Goal: Task Accomplishment & Management: Use online tool/utility

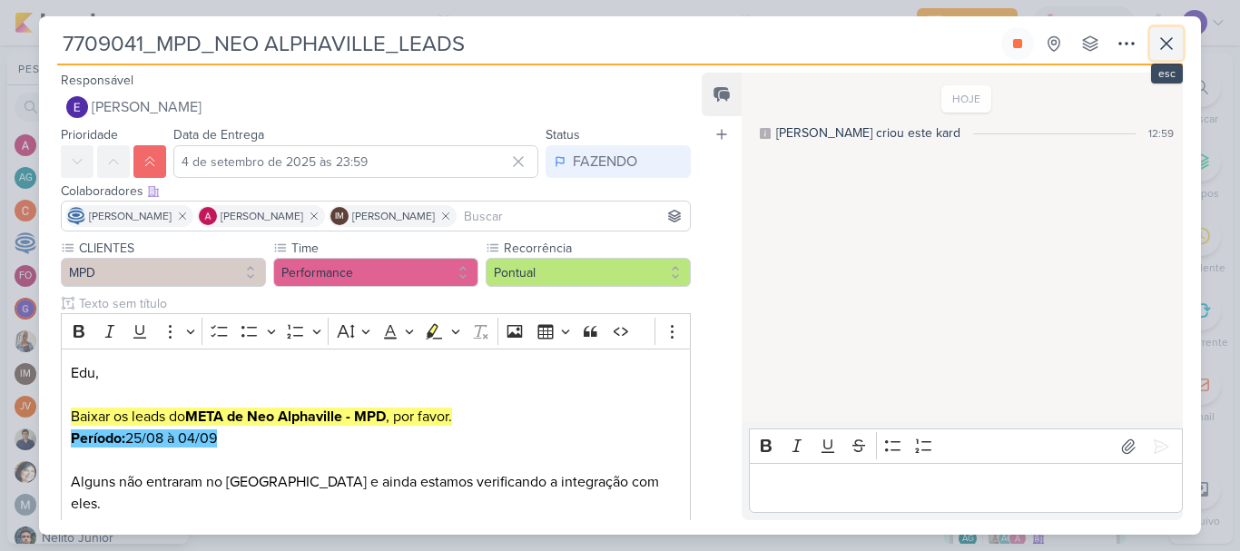
click at [1177, 45] on icon at bounding box center [1167, 44] width 22 height 22
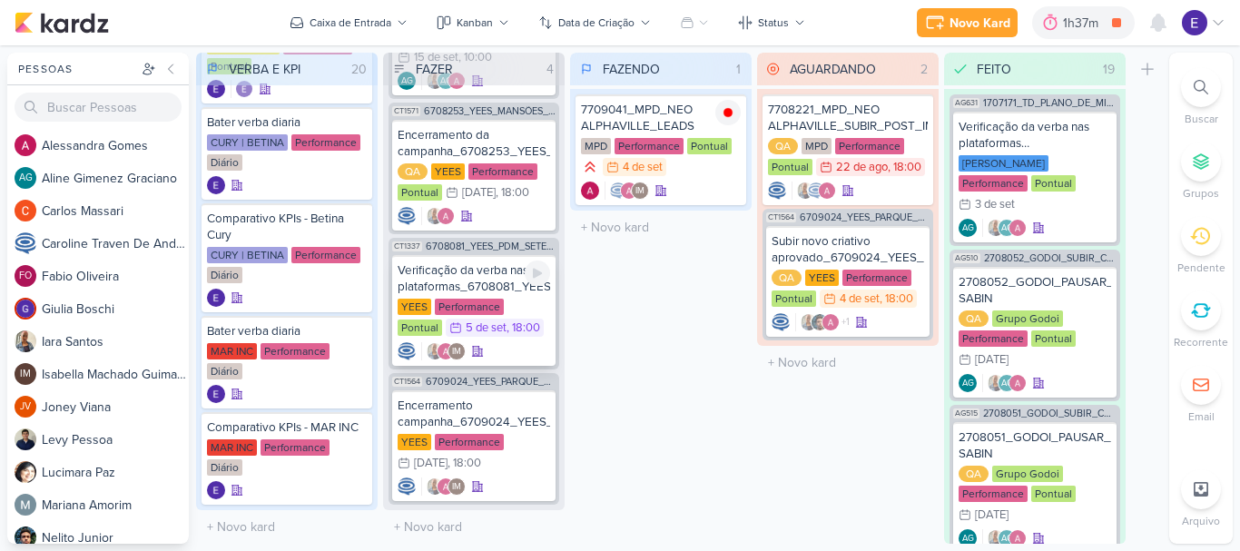
click at [513, 323] on div "YEES Performance Pontual 5/9 [DATE] 18:00" at bounding box center [474, 319] width 153 height 40
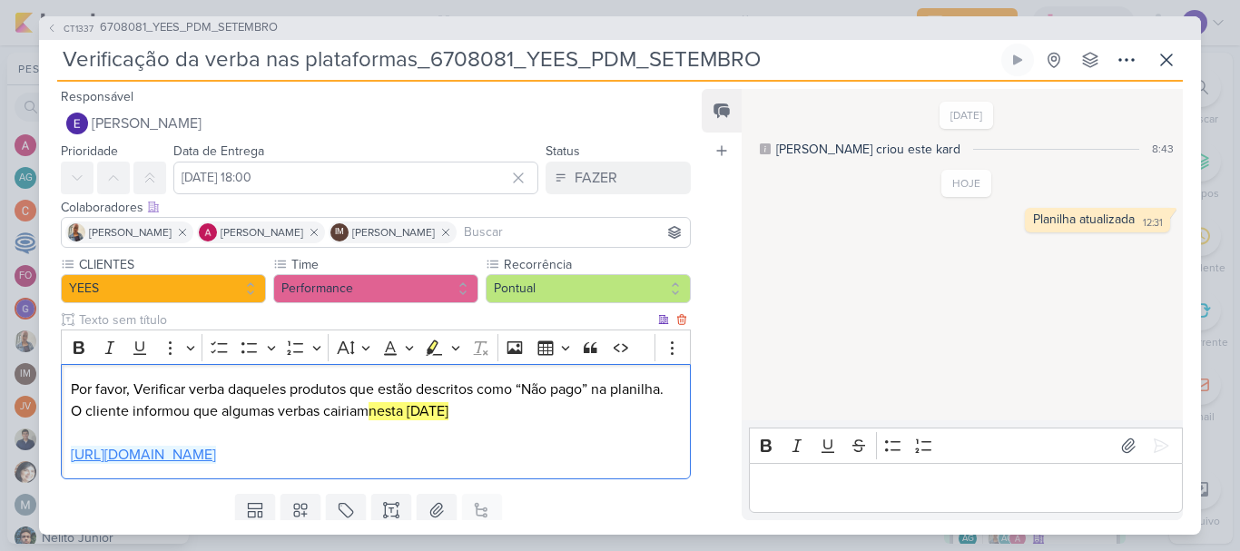
click at [216, 460] on link "[URL][DOMAIN_NAME]" at bounding box center [143, 455] width 145 height 18
click at [1171, 50] on icon at bounding box center [1167, 60] width 22 height 22
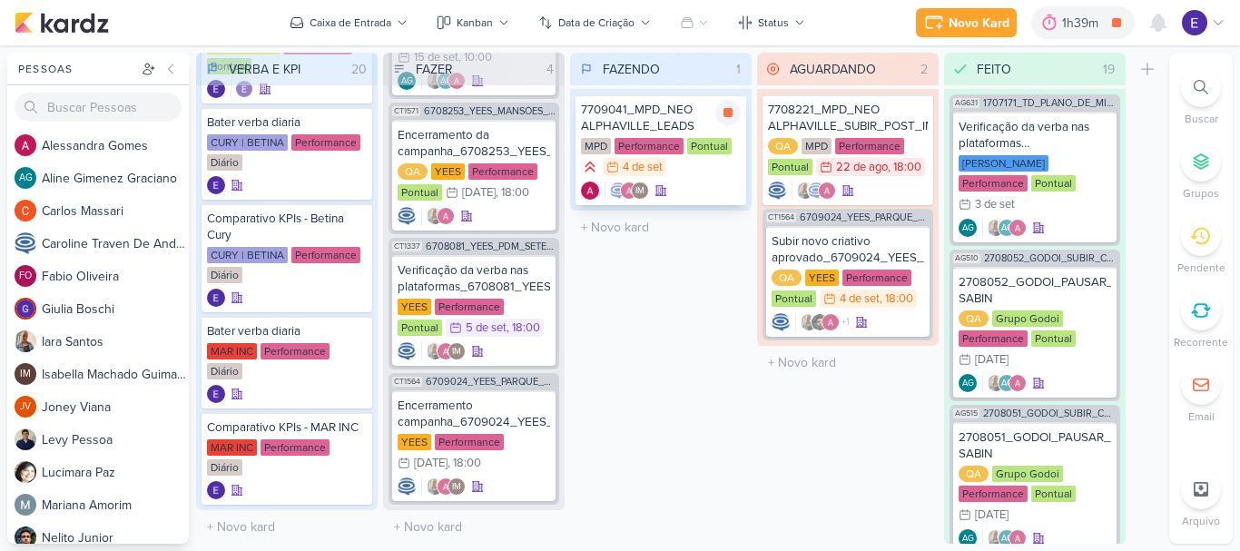
click at [705, 188] on div "IM" at bounding box center [661, 191] width 160 height 18
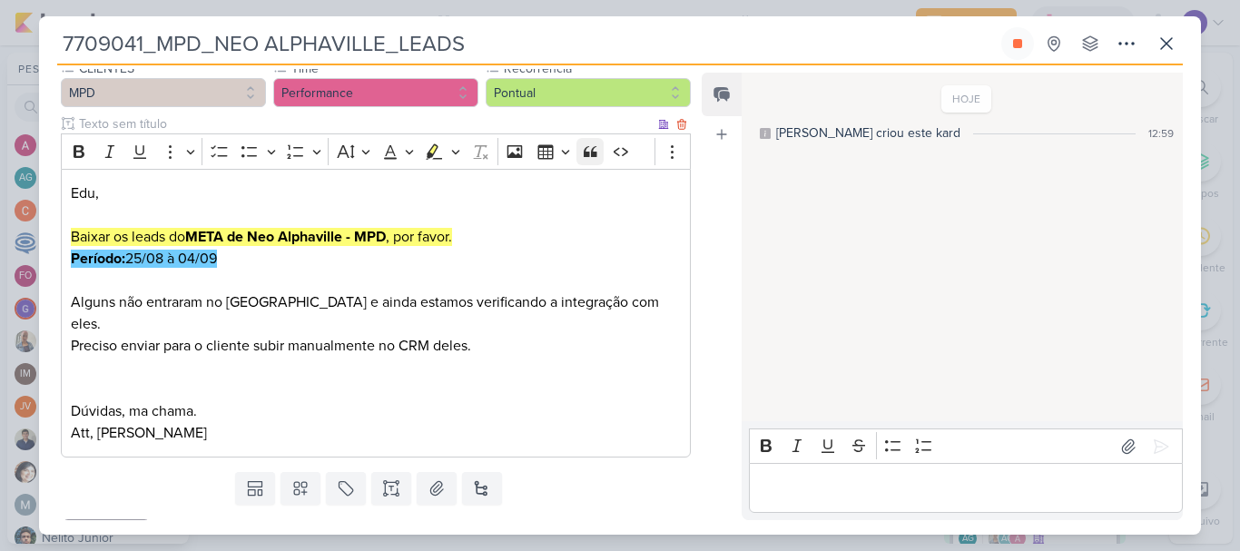
scroll to position [182, 0]
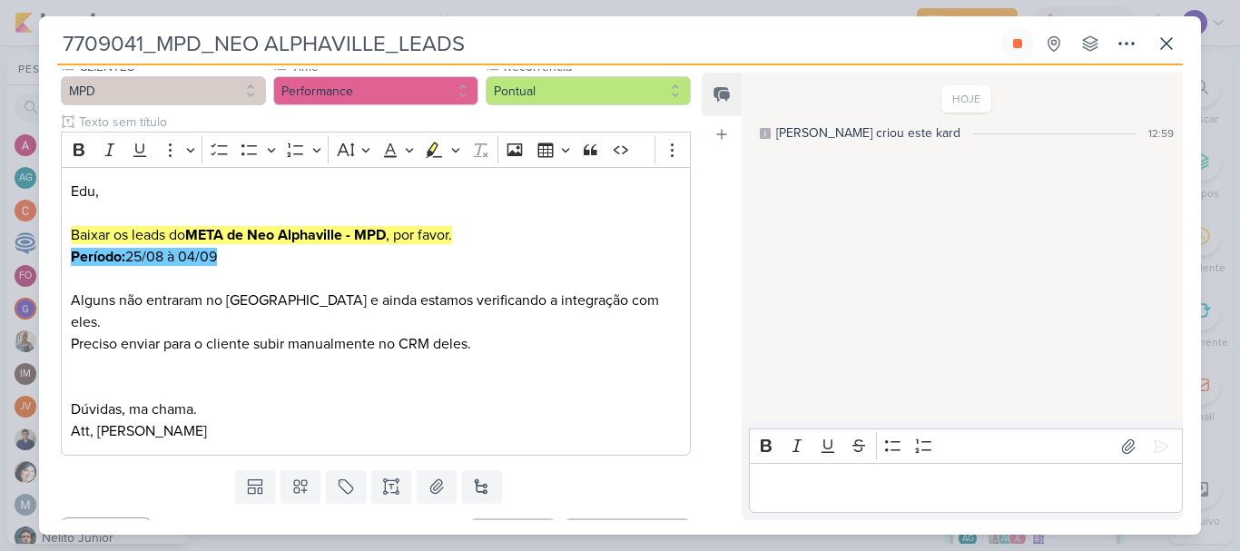
click at [855, 497] on p "Editor editing area: main" at bounding box center [965, 489] width 415 height 22
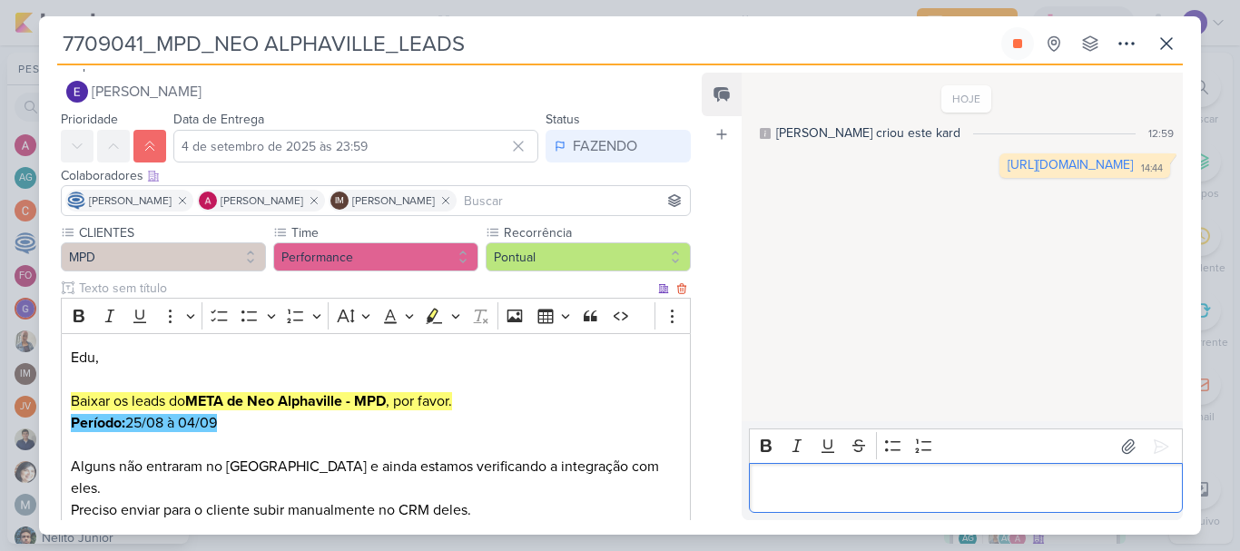
scroll to position [0, 0]
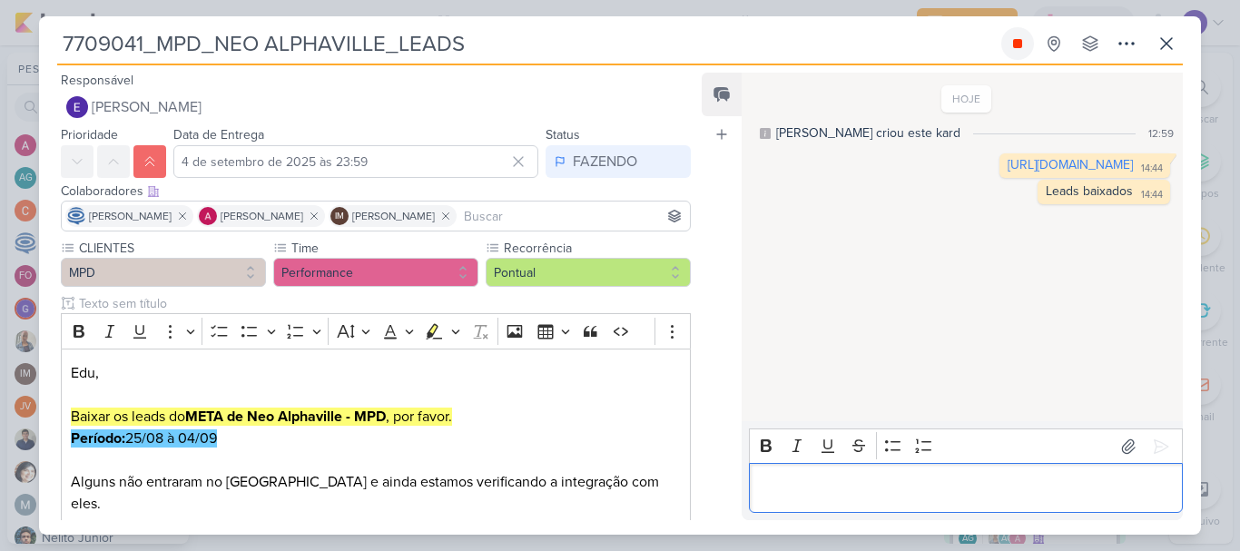
click at [1021, 40] on icon at bounding box center [1017, 43] width 9 height 9
click at [1172, 51] on icon at bounding box center [1167, 44] width 22 height 22
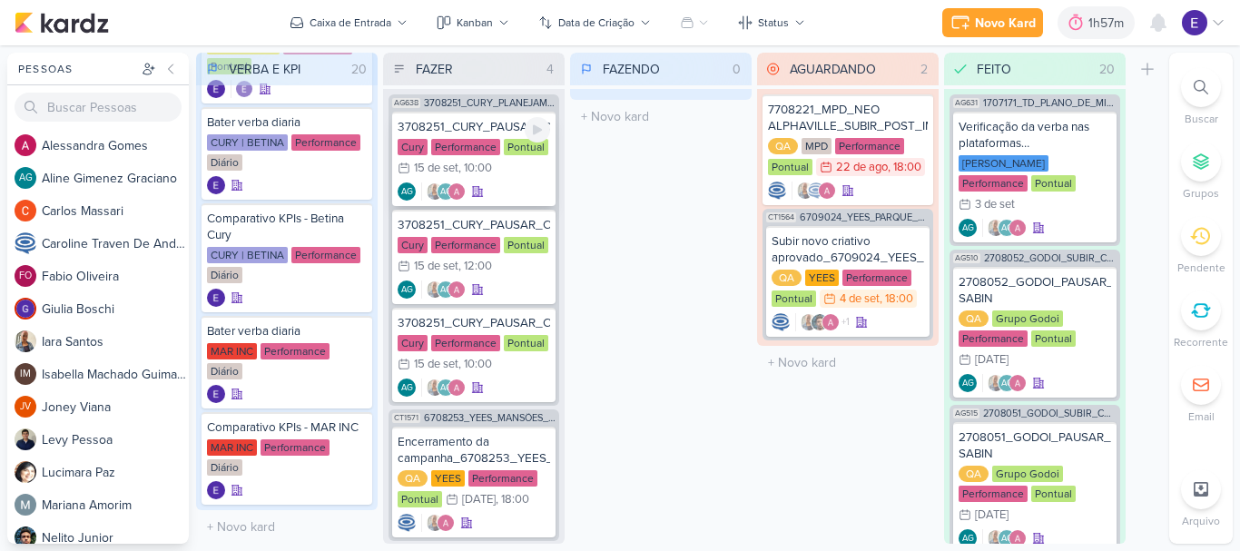
click at [486, 191] on div "AG AG" at bounding box center [474, 192] width 153 height 18
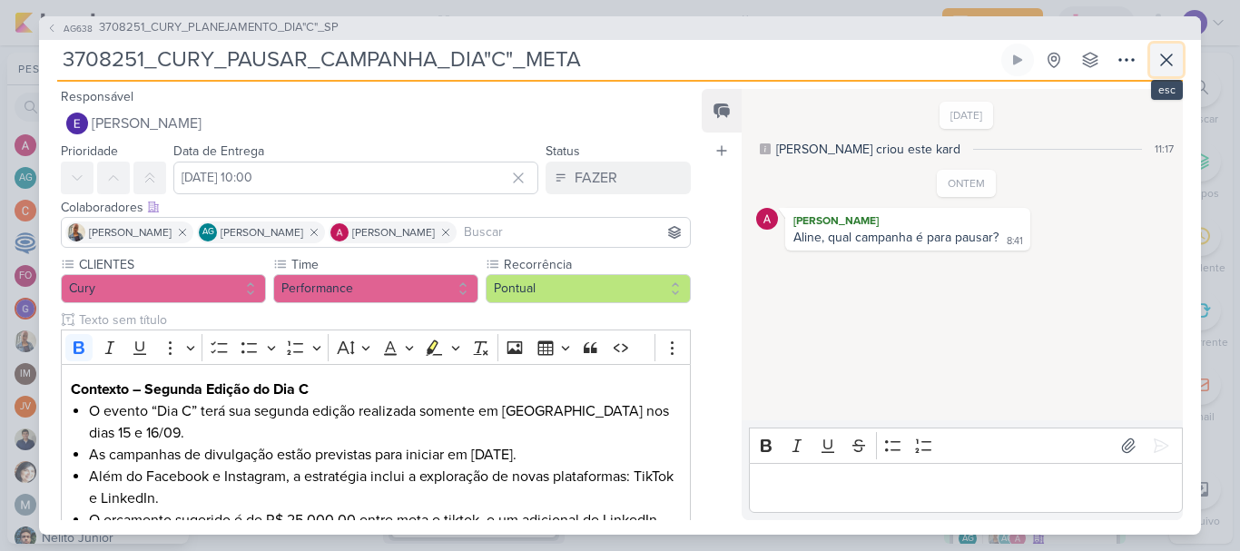
click at [1155, 54] on button at bounding box center [1167, 60] width 33 height 33
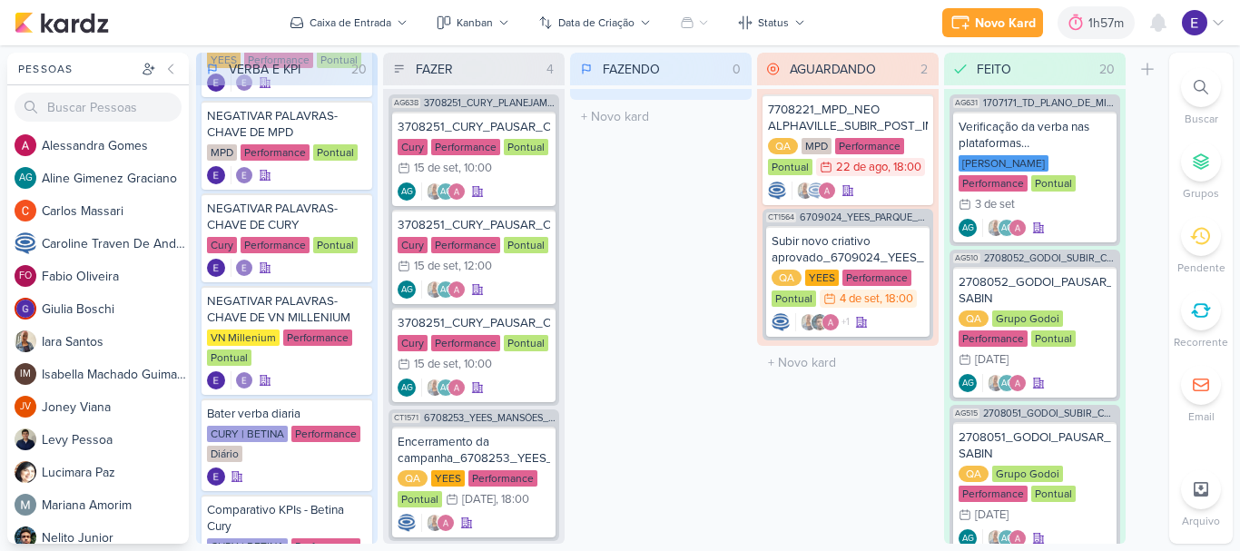
scroll to position [1073, 0]
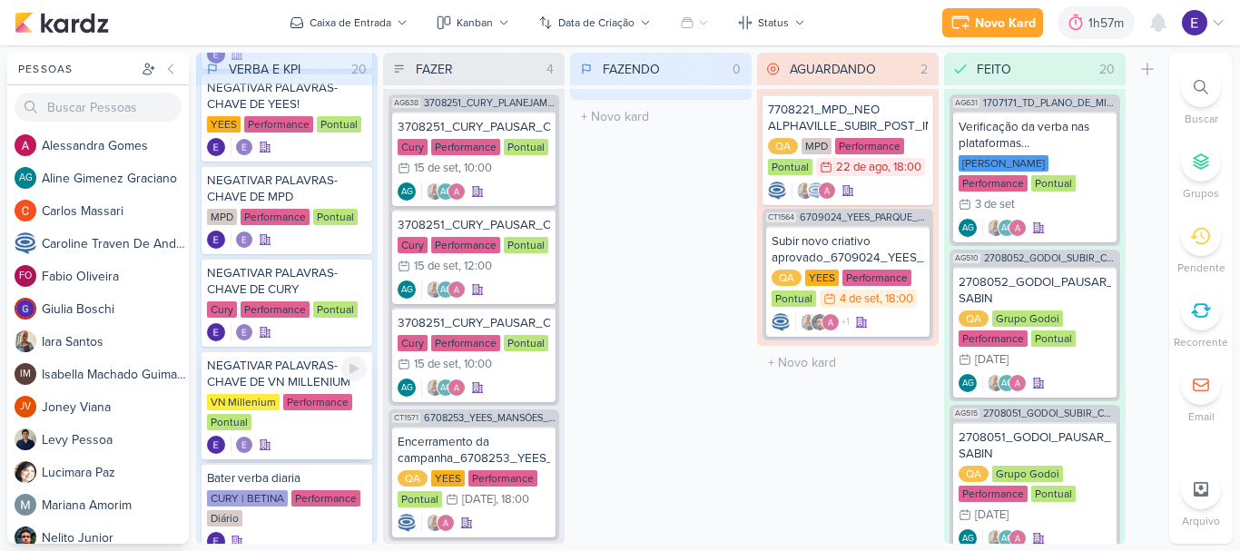
click at [333, 412] on div "VN Millenium Performance Pontual" at bounding box center [287, 413] width 160 height 38
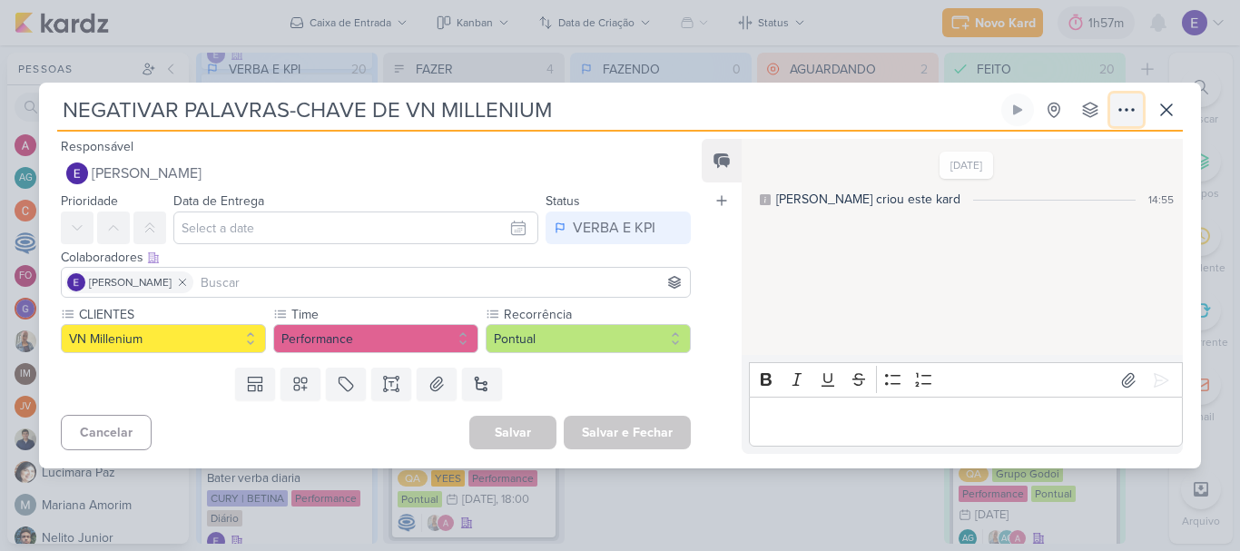
click at [1133, 107] on icon at bounding box center [1127, 110] width 22 height 22
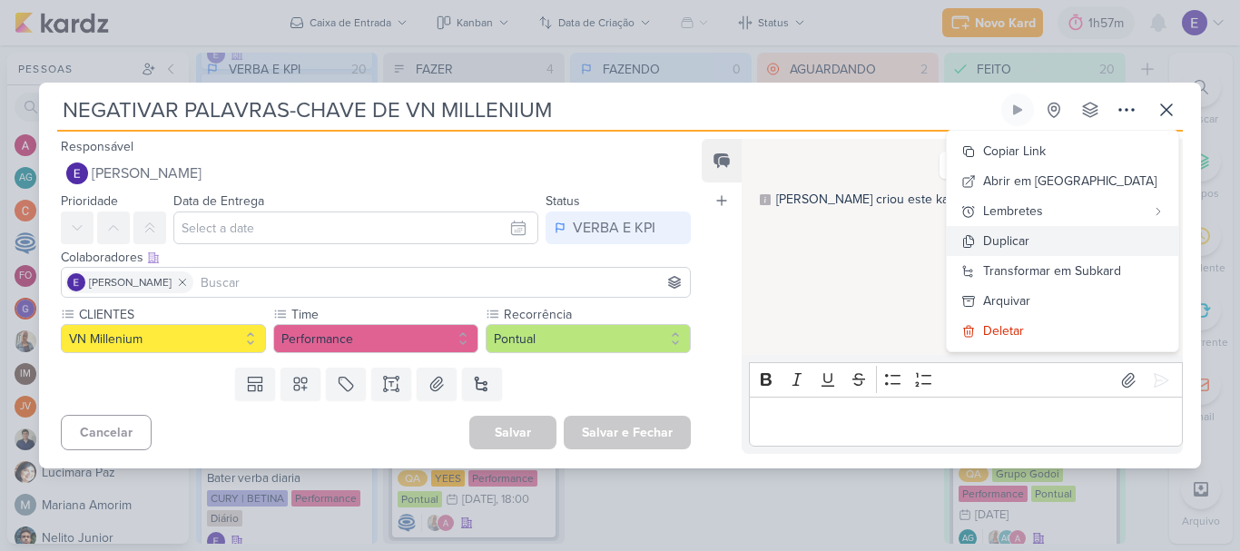
click at [1084, 250] on button "Duplicar" at bounding box center [1063, 241] width 232 height 30
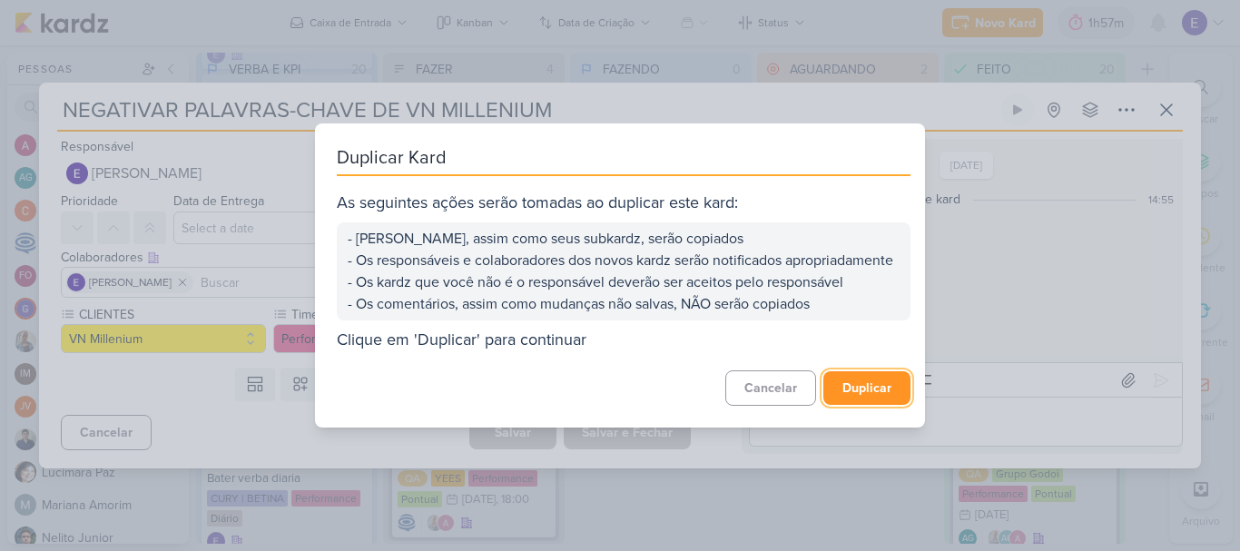
click at [843, 400] on button "Duplicar" at bounding box center [867, 388] width 87 height 34
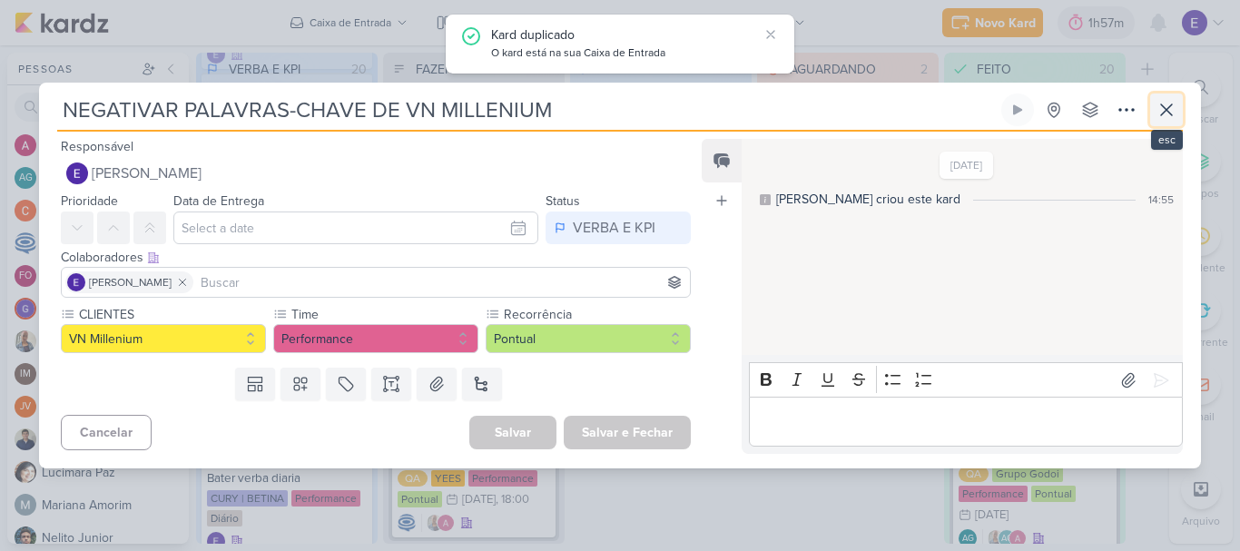
click at [1170, 101] on icon at bounding box center [1167, 110] width 22 height 22
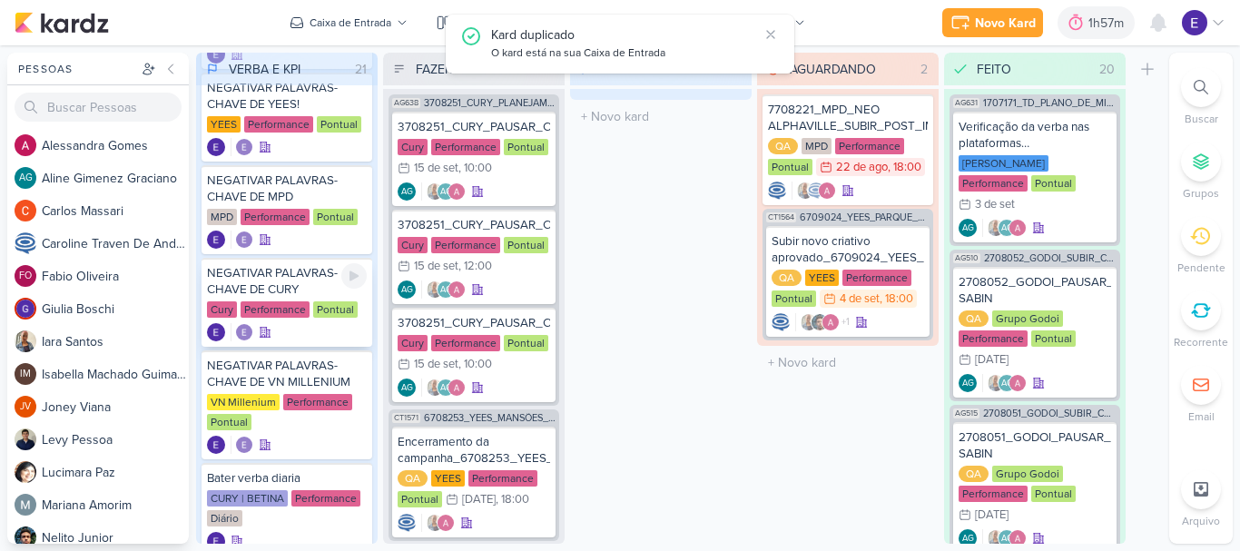
scroll to position [1549, 0]
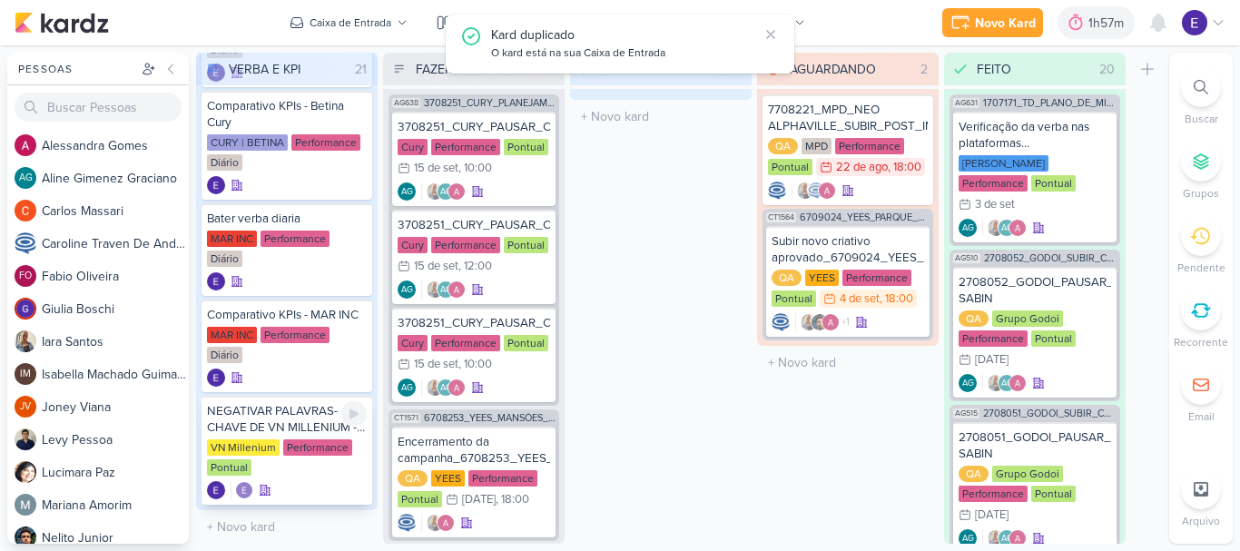
click at [305, 443] on div "Performance" at bounding box center [317, 448] width 69 height 16
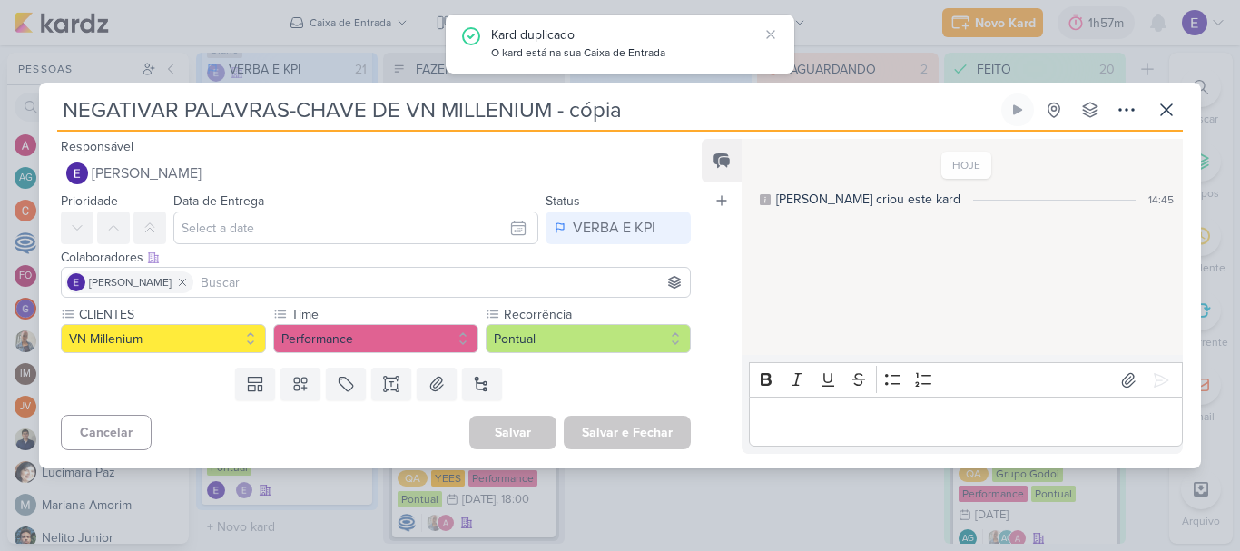
click at [633, 121] on input "NEGATIVAR PALAVRAS-CHAVE DE VN MILLENIUM - cópia" at bounding box center [527, 110] width 941 height 33
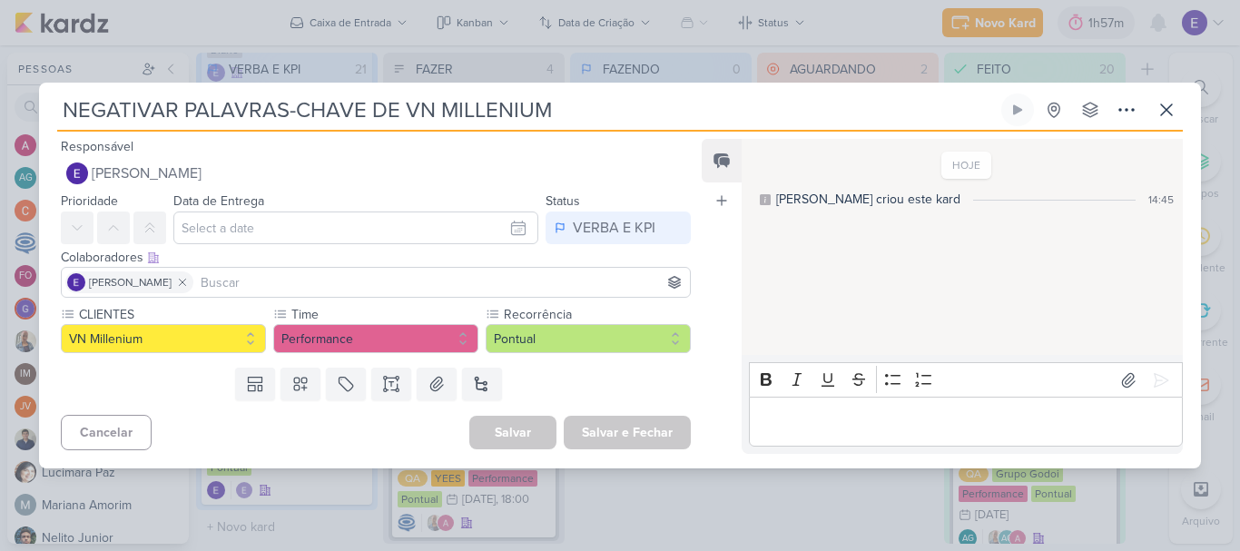
type input "NEGATIVAR PALAVRAS-CHAVE DE VN MILLENIUM"
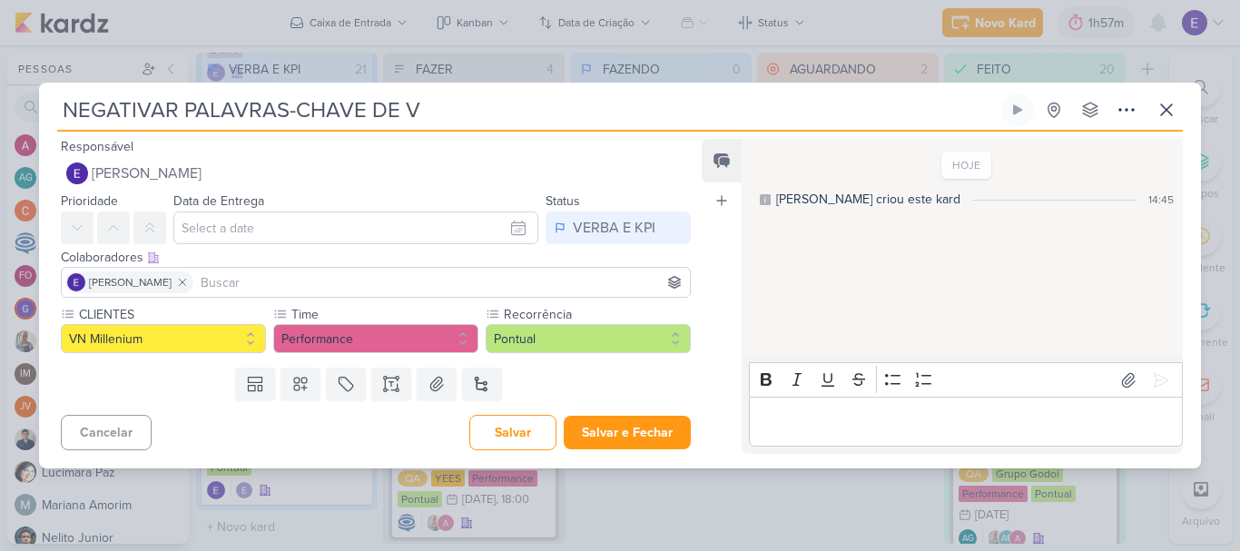
type input "NEGATIVAR PALAVRAS-CHAVE DE"
type input "NEGATIVAR PALAVRAS-CHAVE DE MAR INC"
click at [202, 336] on button "VN Millenium" at bounding box center [163, 338] width 205 height 29
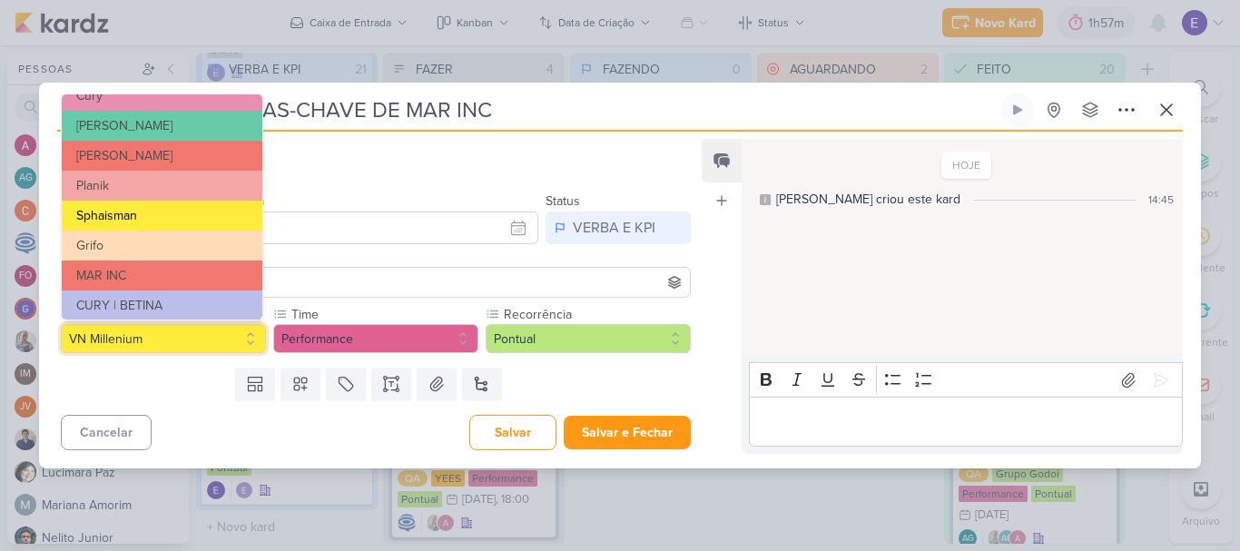
scroll to position [295, 0]
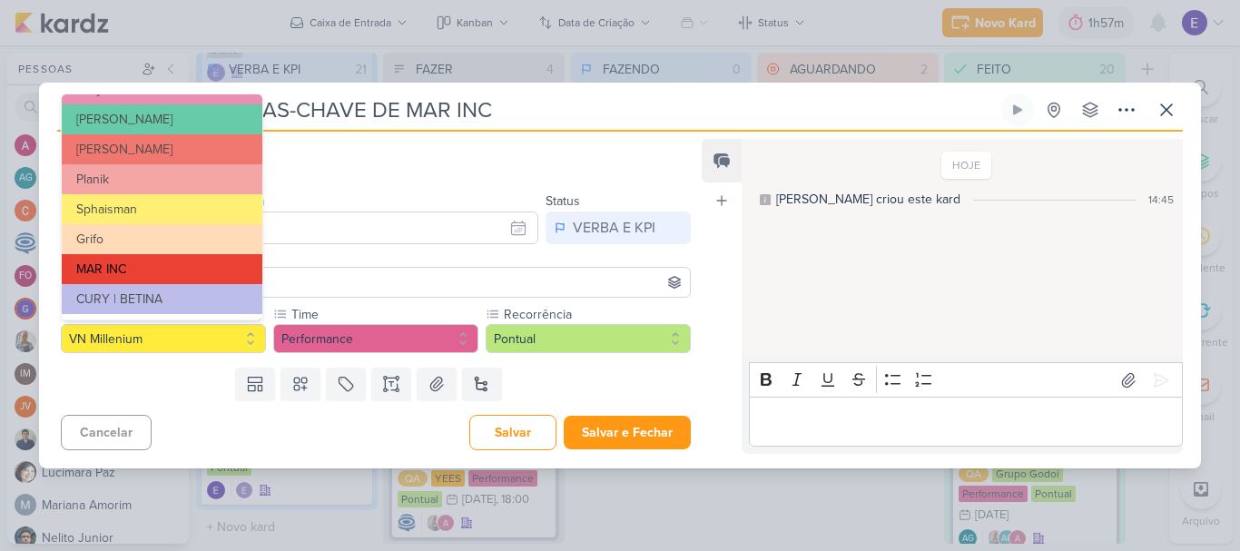
click at [171, 262] on button "MAR INC" at bounding box center [162, 269] width 201 height 30
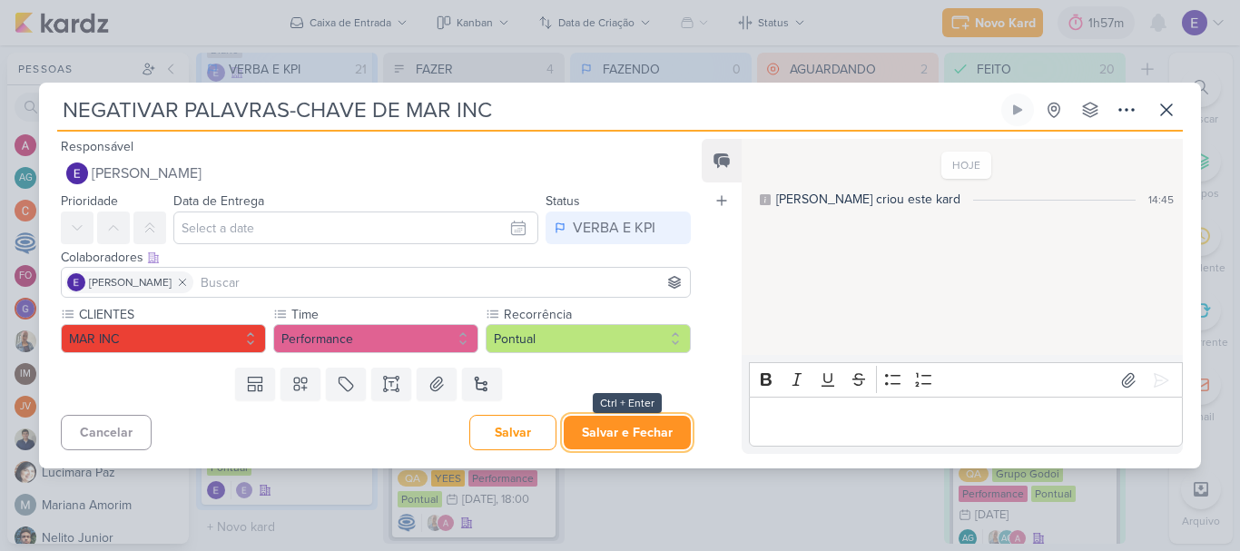
click at [617, 424] on button "Salvar e Fechar" at bounding box center [627, 433] width 127 height 34
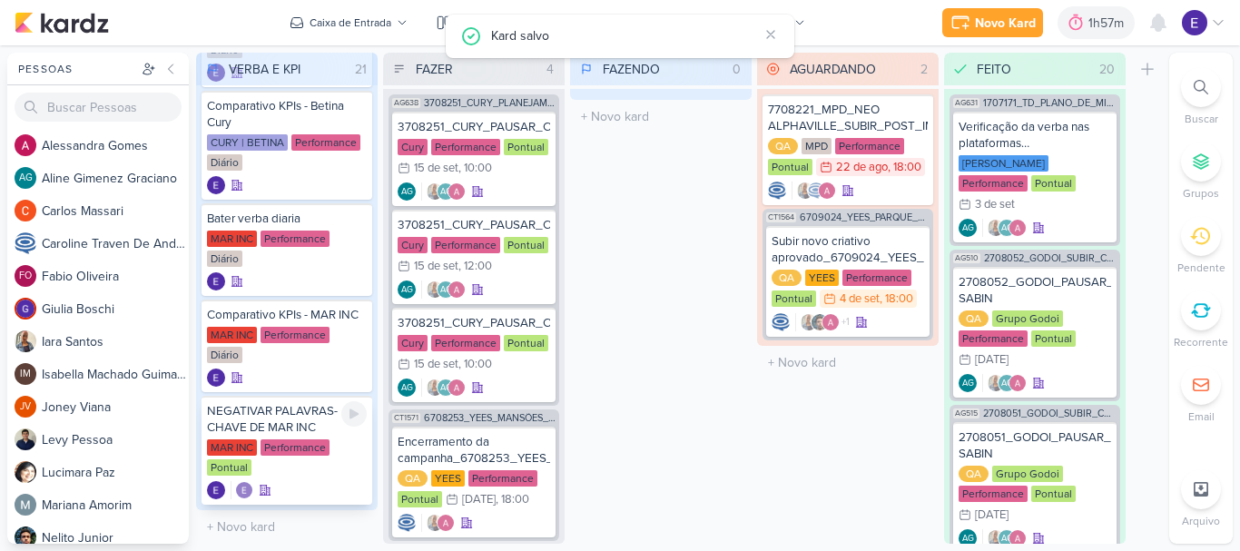
scroll to position [1437, 0]
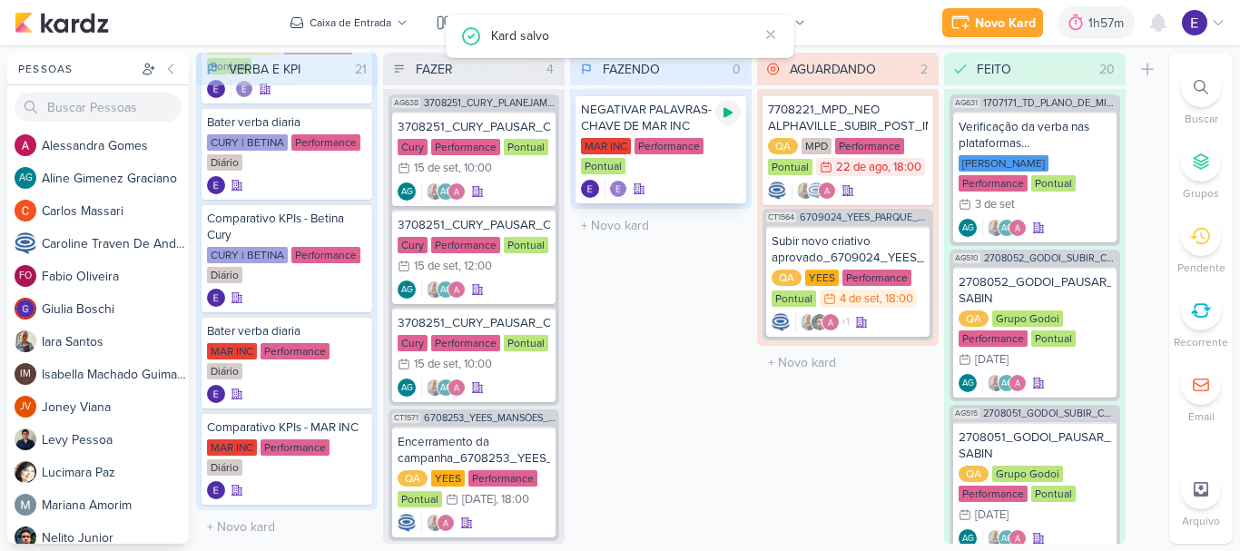
click at [727, 112] on icon at bounding box center [728, 113] width 9 height 10
